Goal: Information Seeking & Learning: Learn about a topic

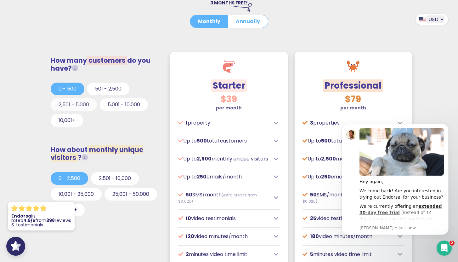
scroll to position [163, 0]
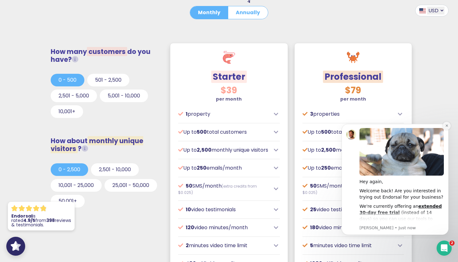
click at [444, 126] on button "Dismiss notification" at bounding box center [447, 126] width 8 height 8
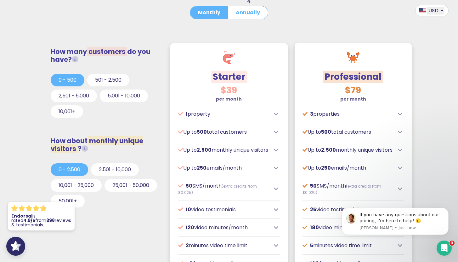
click at [79, 62] on h3 "How many customers do you have?" at bounding box center [105, 56] width 108 height 16
click at [77, 57] on icon at bounding box center [75, 59] width 7 height 7
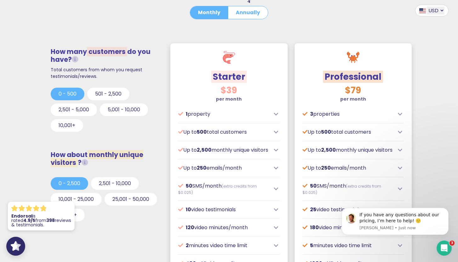
click at [77, 57] on icon at bounding box center [75, 59] width 7 height 7
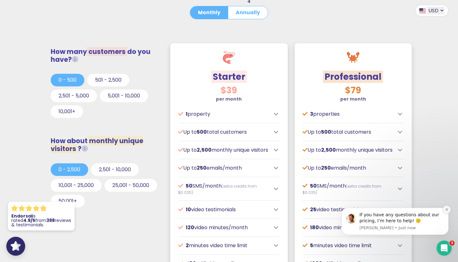
click at [447, 210] on icon "Dismiss notification" at bounding box center [446, 209] width 3 height 3
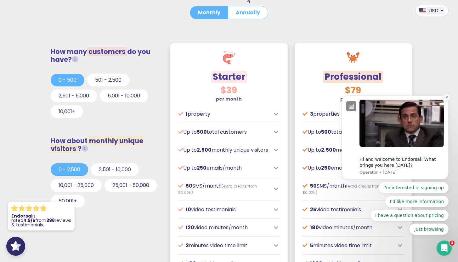
click at [446, 99] on icon "Dismiss notification" at bounding box center [446, 96] width 3 height 3
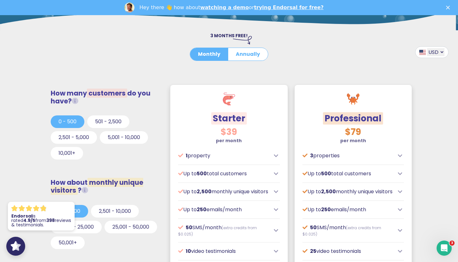
scroll to position [144, 0]
click at [235, 54] on button "Annually" at bounding box center [248, 54] width 40 height 13
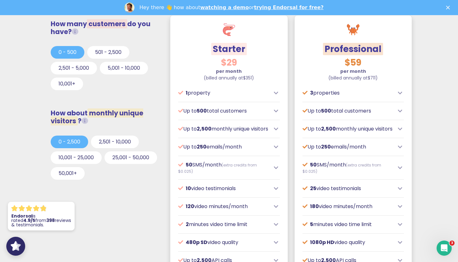
scroll to position [213, 0]
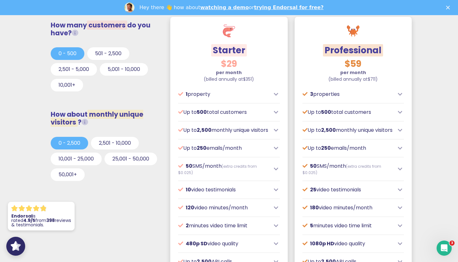
click at [401, 133] on icon at bounding box center [400, 130] width 4 height 5
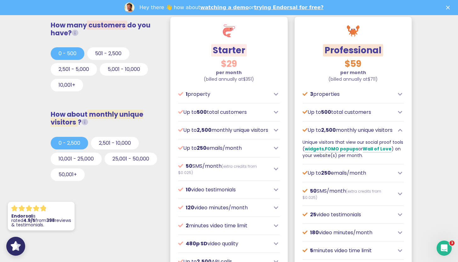
click at [401, 133] on icon at bounding box center [400, 130] width 4 height 5
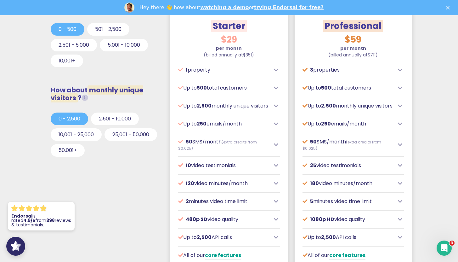
scroll to position [235, 0]
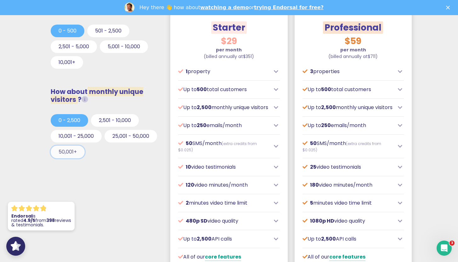
click at [85, 150] on button "50,001+" at bounding box center [68, 152] width 34 height 13
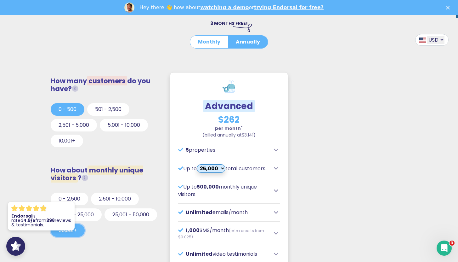
scroll to position [159, 0]
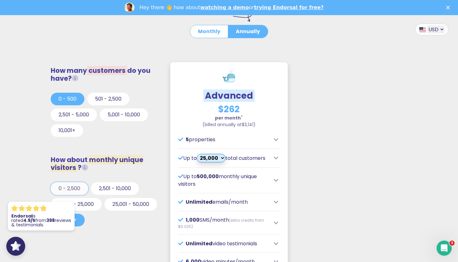
click at [79, 188] on button "0 - 2,500" at bounding box center [69, 188] width 37 height 13
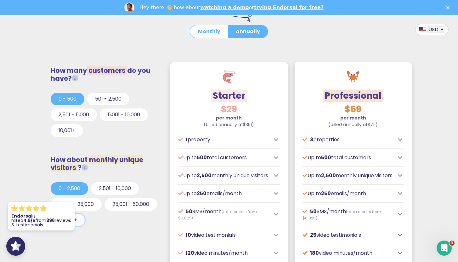
click at [85, 215] on button "50,001+" at bounding box center [68, 220] width 34 height 13
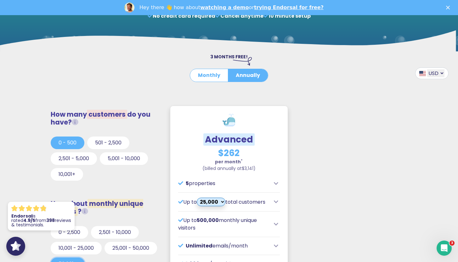
scroll to position [125, 0]
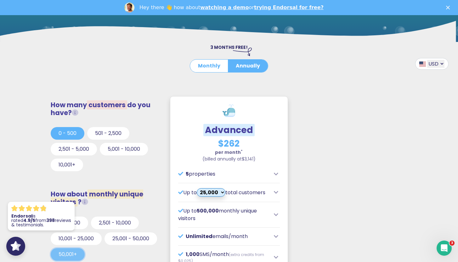
click at [85, 255] on button "50,001+" at bounding box center [68, 254] width 34 height 13
click at [109, 221] on button "2,501 - 10,000" at bounding box center [115, 222] width 48 height 13
